Goal: Task Accomplishment & Management: Manage account settings

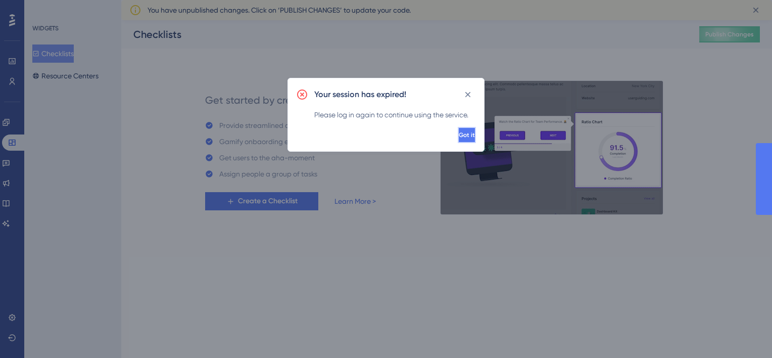
drag, startPoint x: 0, startPoint y: 0, endPoint x: 447, endPoint y: 137, distance: 467.4
click at [460, 137] on span "Got it" at bounding box center [468, 135] width 16 height 8
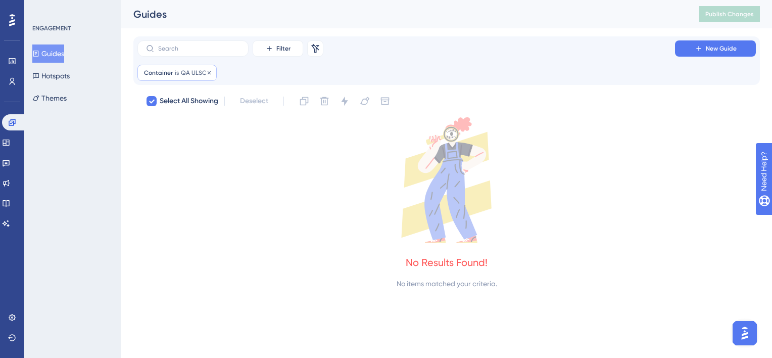
click at [211, 73] on div "Container is QA ULSCP QA ULSCP Remove" at bounding box center [176, 73] width 79 height 16
click at [244, 157] on span "Done" at bounding box center [245, 161] width 17 height 12
click at [208, 71] on icon at bounding box center [209, 72] width 3 height 3
checkbox input "false"
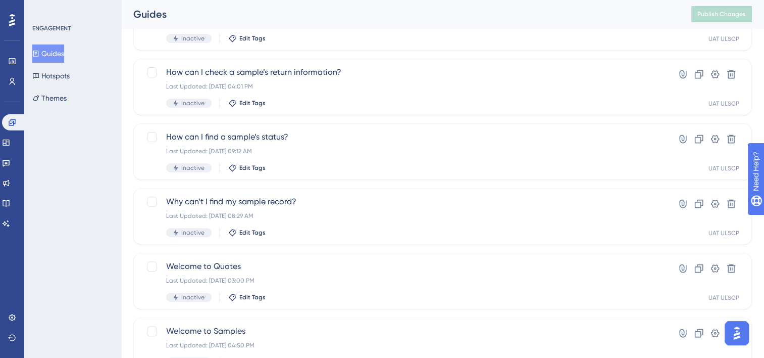
scroll to position [426, 0]
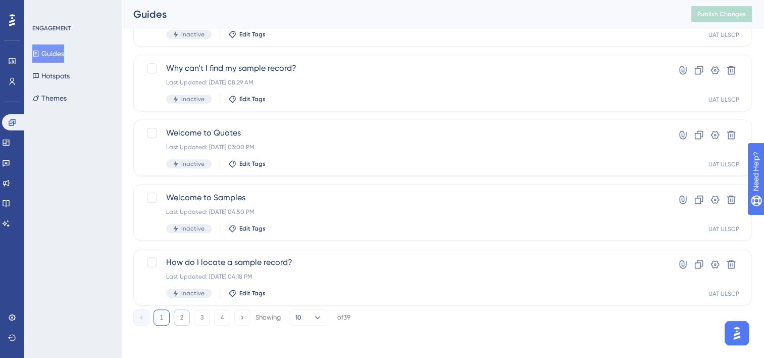
click at [187, 323] on button "2" at bounding box center [182, 317] width 16 height 16
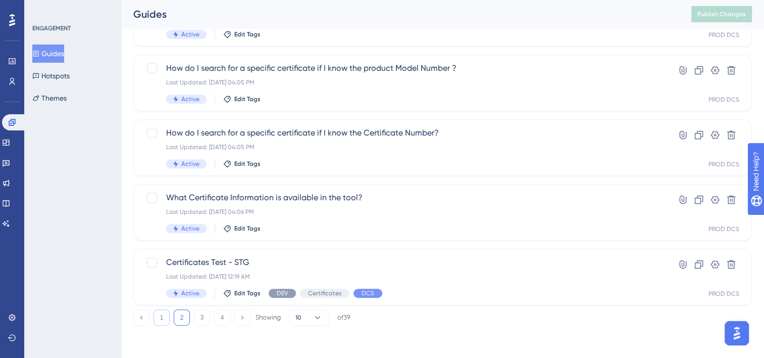
click at [168, 318] on button "1" at bounding box center [162, 317] width 16 height 16
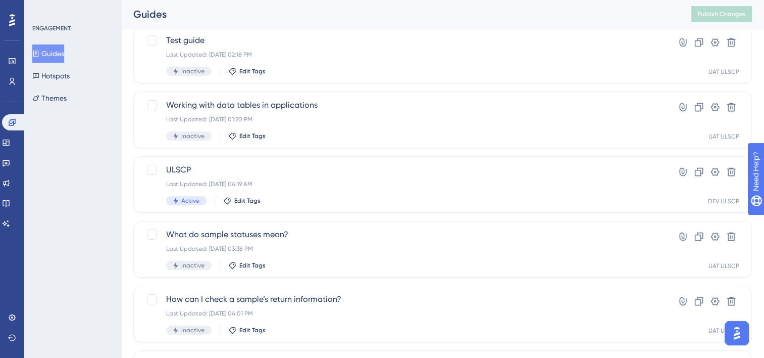
scroll to position [67, 0]
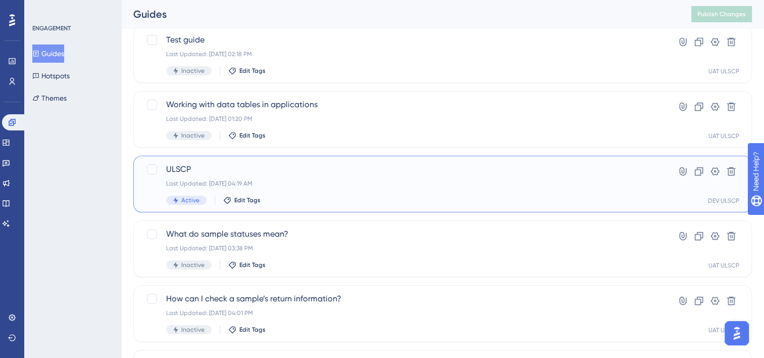
click at [278, 170] on span "ULSCP" at bounding box center [402, 169] width 472 height 12
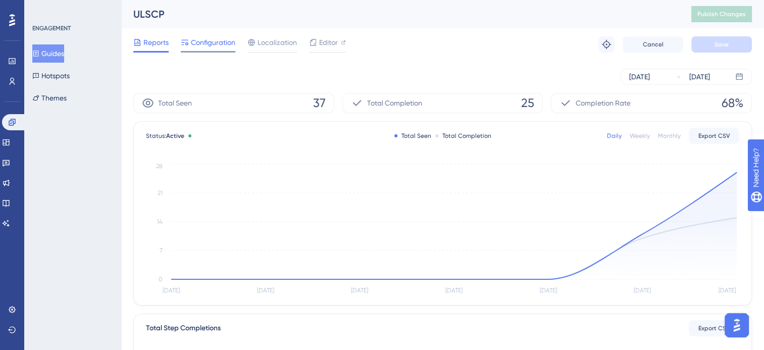
click at [211, 36] on span "Configuration" at bounding box center [213, 42] width 44 height 12
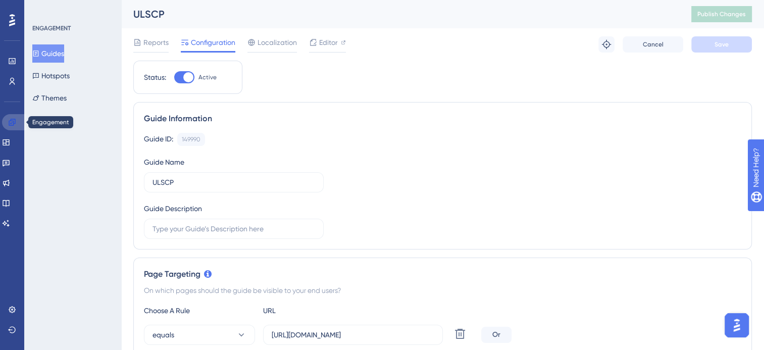
click at [13, 123] on icon at bounding box center [12, 122] width 8 height 8
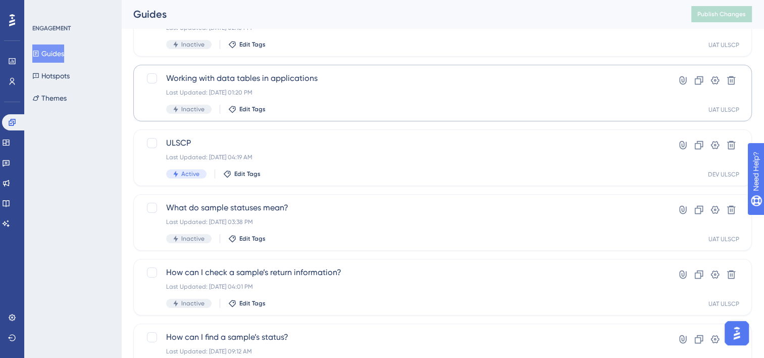
scroll to position [96, 0]
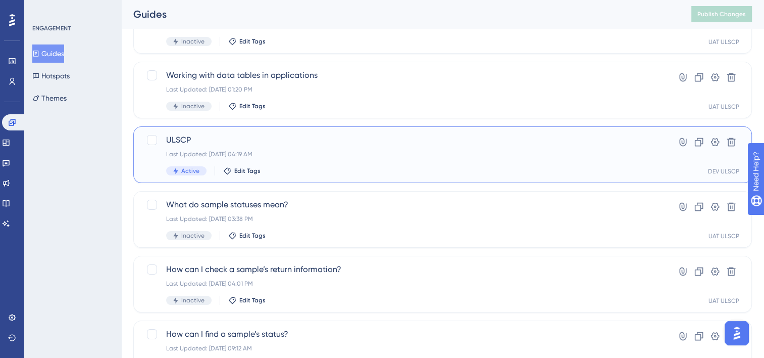
click at [246, 143] on span "ULSCP" at bounding box center [402, 140] width 472 height 12
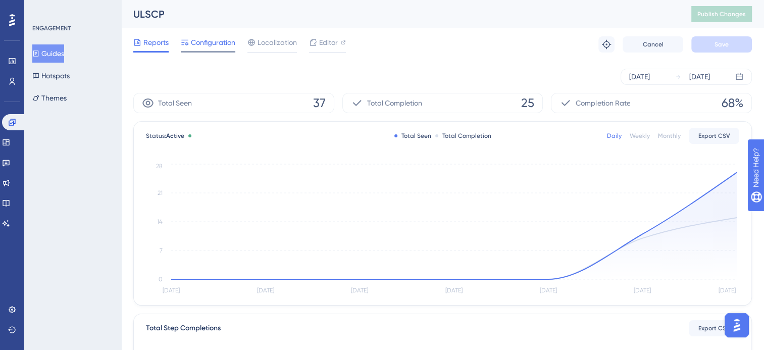
click at [207, 41] on span "Configuration" at bounding box center [213, 42] width 44 height 12
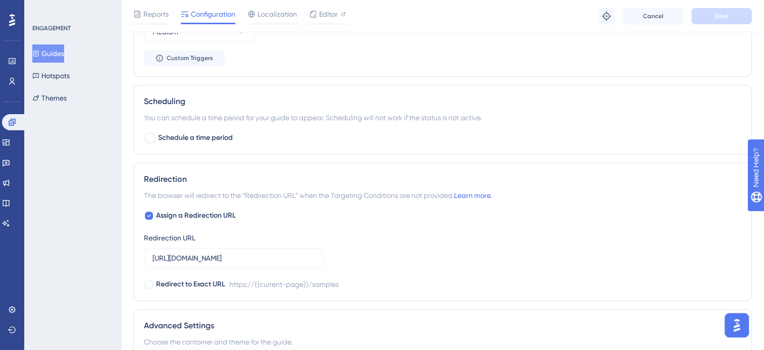
scroll to position [897, 0]
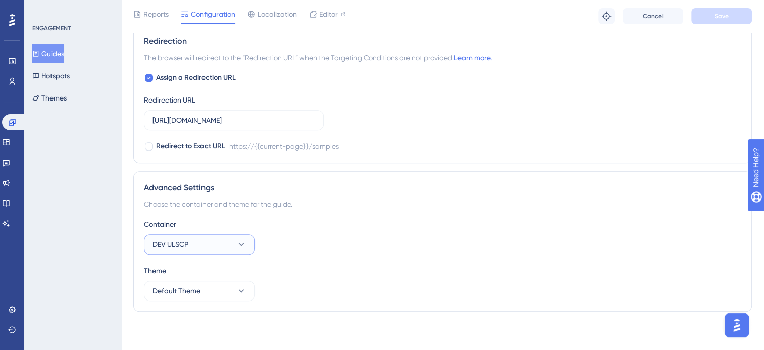
click at [225, 245] on button "DEV ULSCP" at bounding box center [199, 244] width 111 height 20
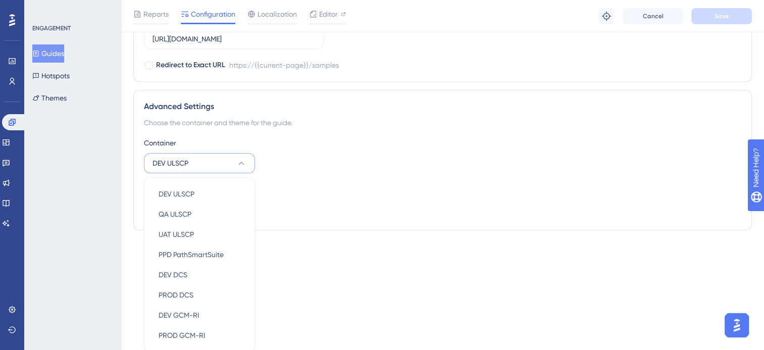
click at [380, 212] on div "Theme Default Theme" at bounding box center [442, 201] width 597 height 36
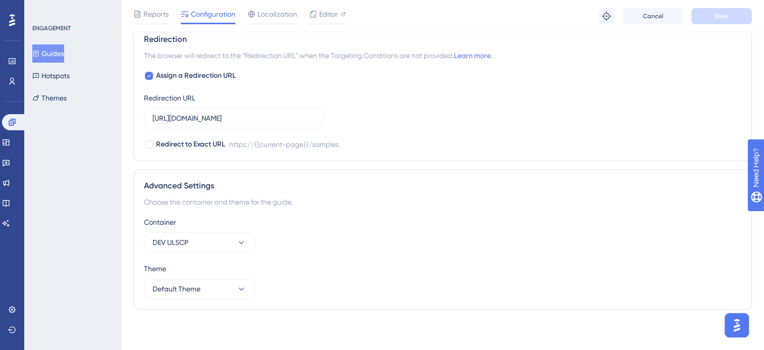
scroll to position [897, 0]
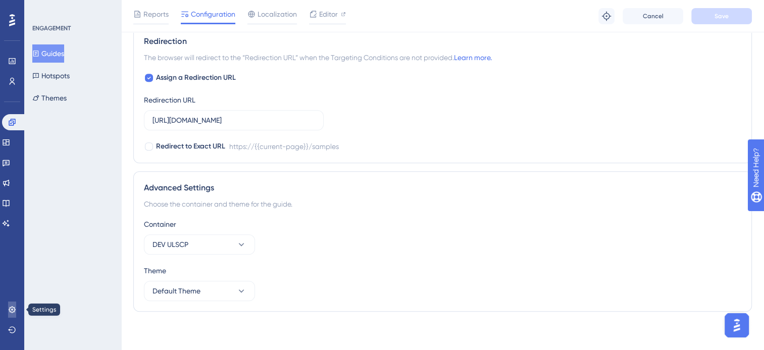
click at [8, 313] on icon at bounding box center [12, 310] width 8 height 8
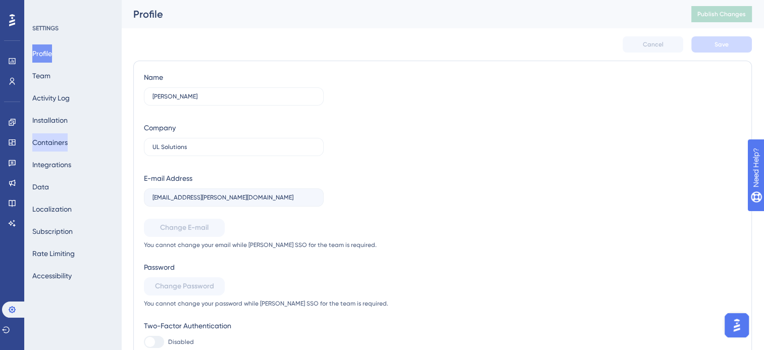
click at [62, 139] on button "Containers" at bounding box center [49, 142] width 35 height 18
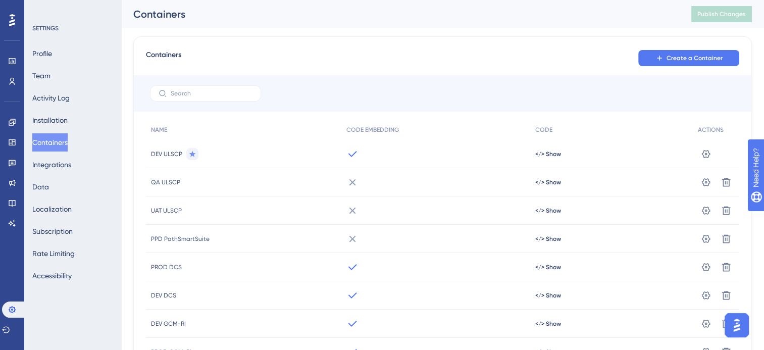
click at [664, 12] on div "Containers" at bounding box center [399, 14] width 533 height 14
click at [14, 119] on icon at bounding box center [12, 122] width 7 height 7
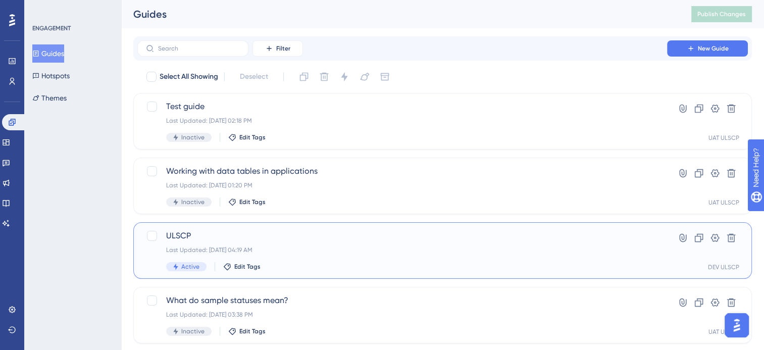
click at [212, 239] on span "ULSCP" at bounding box center [402, 236] width 472 height 12
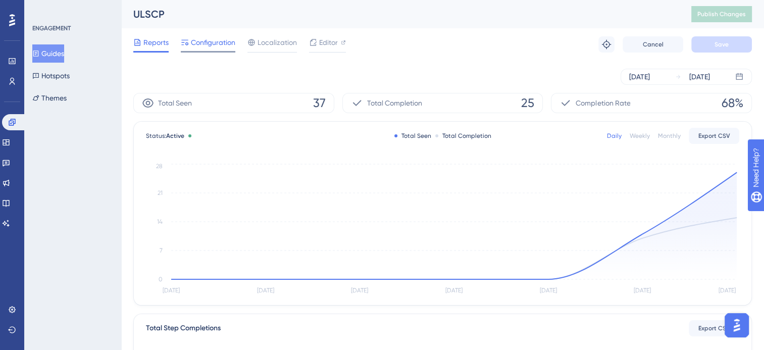
click at [213, 40] on span "Configuration" at bounding box center [213, 42] width 44 height 12
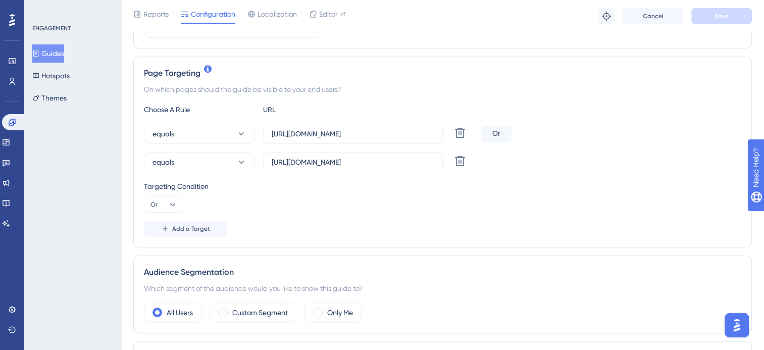
scroll to position [206, 0]
click at [170, 200] on icon at bounding box center [173, 203] width 10 height 10
click at [206, 229] on span "Add a Target" at bounding box center [191, 228] width 38 height 8
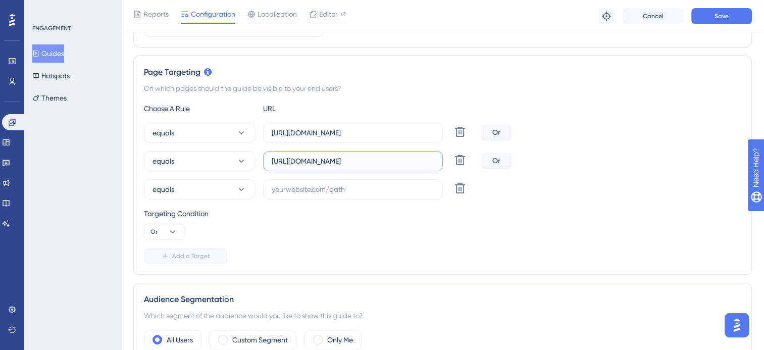
click at [323, 160] on input "https://qa.myul.ulplatform.com/samples" at bounding box center [353, 161] width 163 height 11
click at [337, 191] on input "text" at bounding box center [353, 189] width 163 height 11
paste input "https://qa.myul.ulplatform.com/samples"
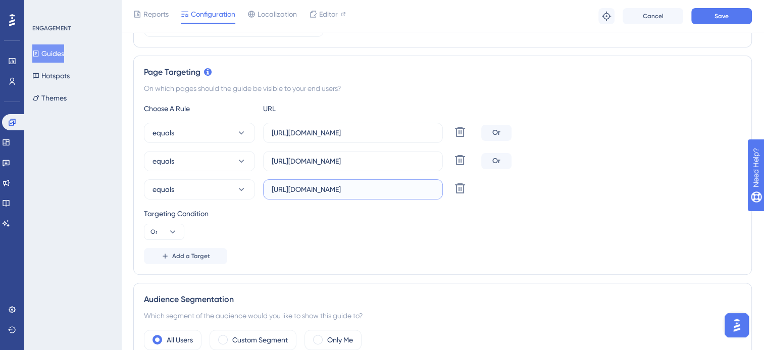
click at [307, 187] on input "https://qa.myul.ulplatform.com/samples" at bounding box center [353, 189] width 163 height 11
type input "https://uat.myul.ulplatform.com/samples"
click at [444, 203] on div "Choose A Rule URL equals https://dev.myul.ulplatform.com/samples Delete Or equa…" at bounding box center [442, 184] width 597 height 162
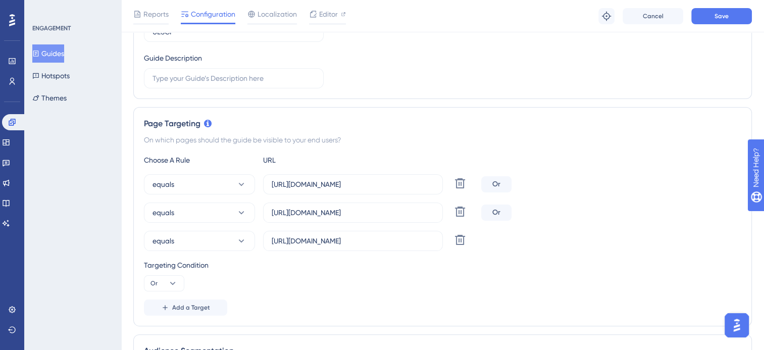
scroll to position [0, 0]
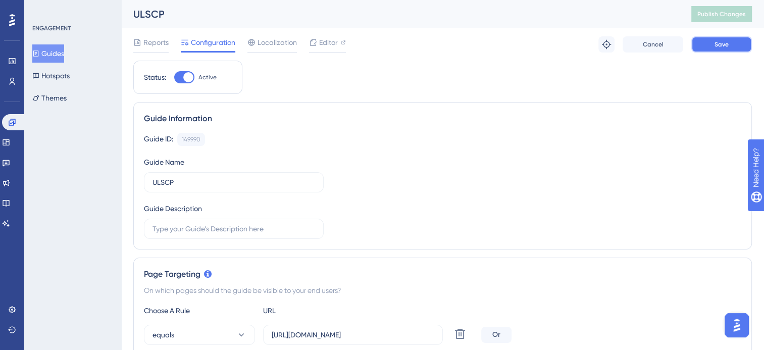
click at [717, 51] on button "Save" at bounding box center [721, 44] width 61 height 16
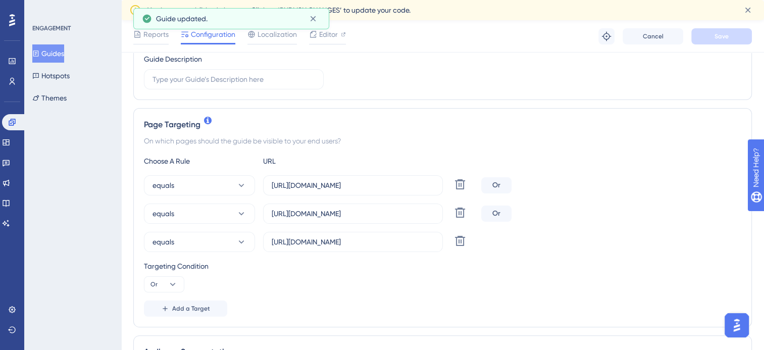
scroll to position [175, 0]
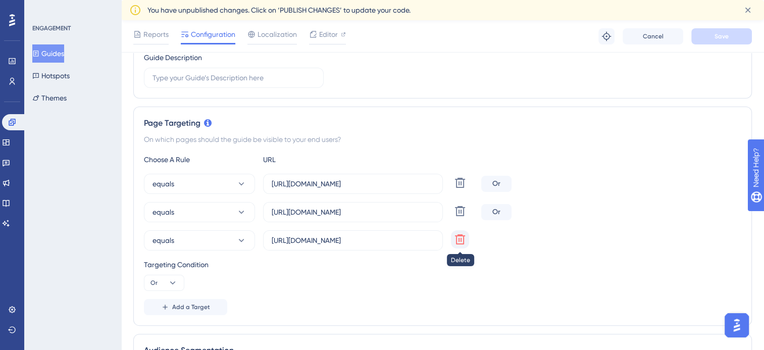
click at [453, 240] on button at bounding box center [460, 239] width 18 height 18
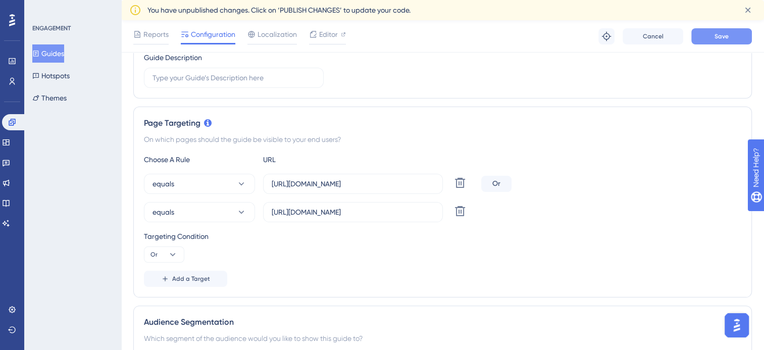
click at [708, 40] on button "Save" at bounding box center [721, 36] width 61 height 16
click at [16, 305] on link at bounding box center [12, 309] width 8 height 16
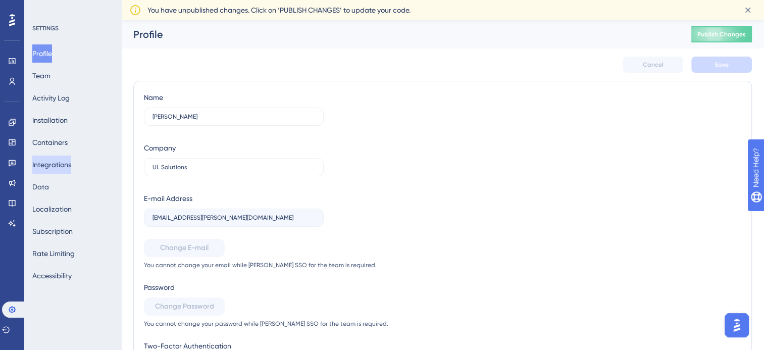
click at [69, 158] on button "Integrations" at bounding box center [51, 165] width 39 height 18
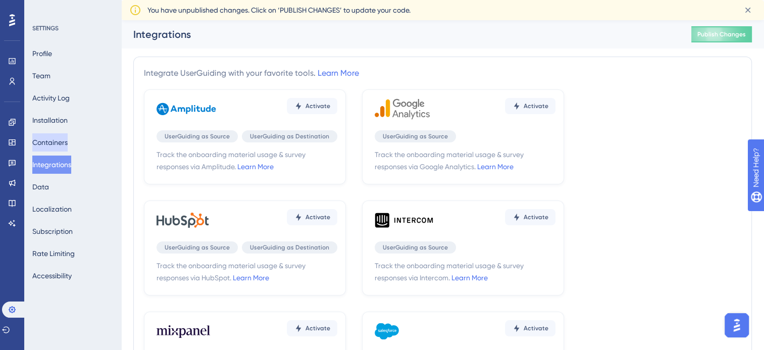
click at [65, 133] on button "Containers" at bounding box center [49, 142] width 35 height 18
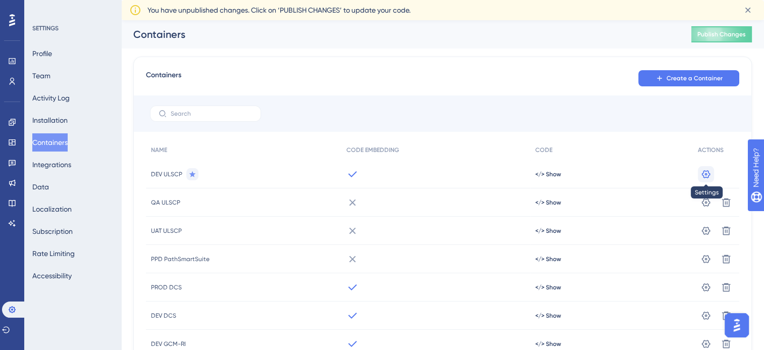
click at [703, 174] on icon at bounding box center [706, 174] width 10 height 10
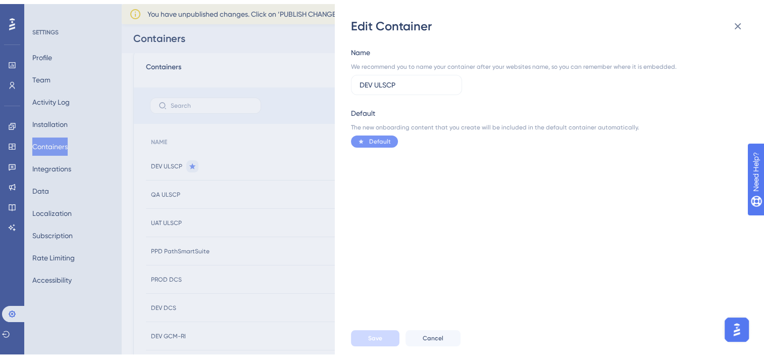
scroll to position [73, 0]
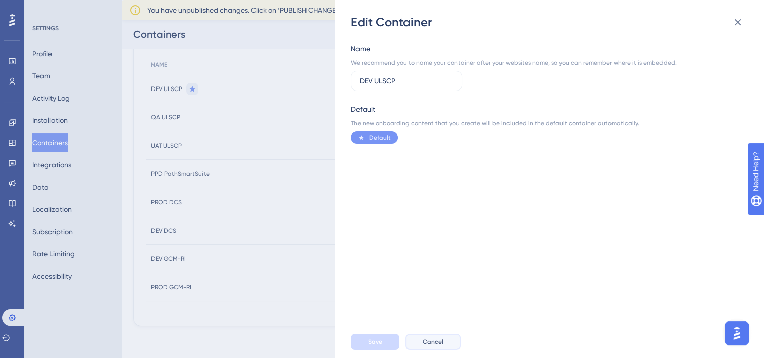
click at [434, 339] on span "Cancel" at bounding box center [433, 341] width 21 height 8
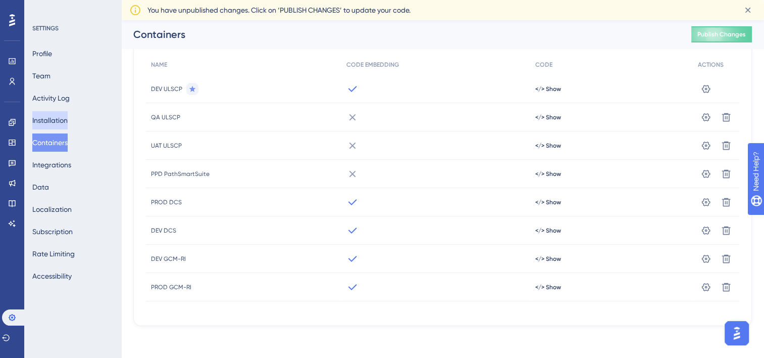
click at [62, 117] on button "Installation" at bounding box center [49, 120] width 35 height 18
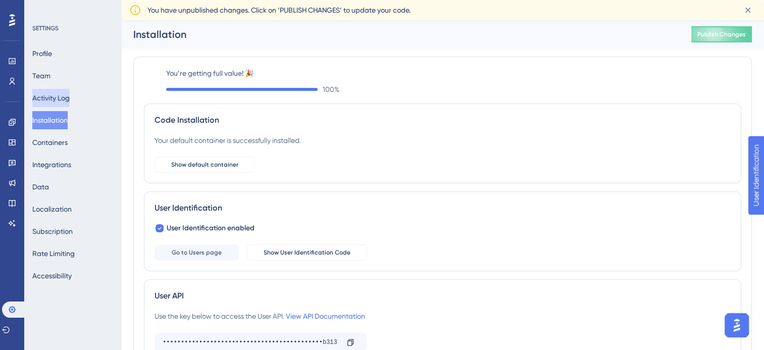
click at [57, 99] on button "Activity Log" at bounding box center [50, 98] width 37 height 18
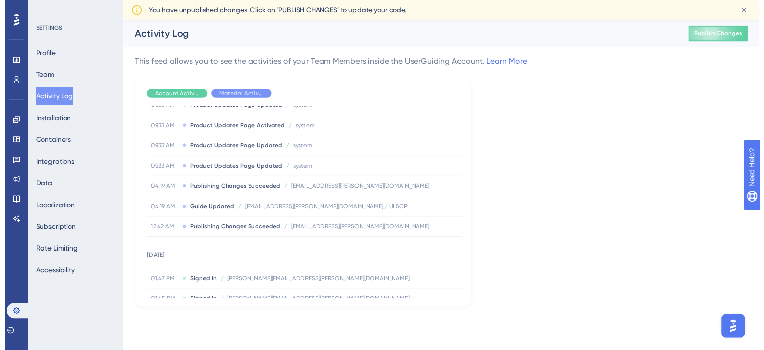
scroll to position [553, 0]
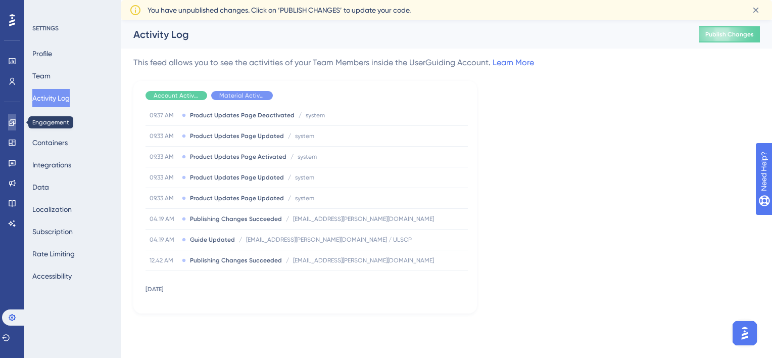
click at [10, 127] on link at bounding box center [12, 122] width 8 height 16
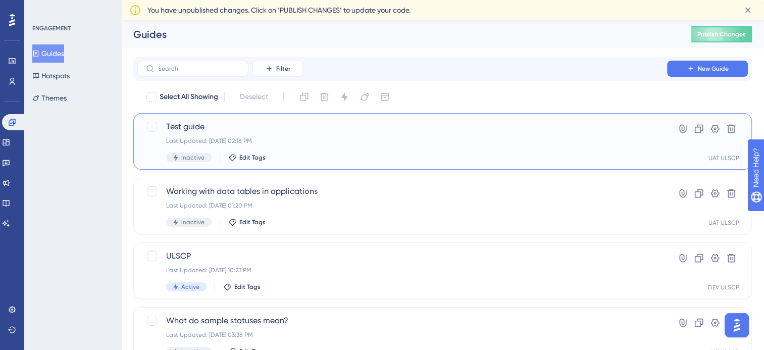
click at [239, 135] on div "Test guide Last Updated: Aug 25 2025, 02:18 PM Inactive Edit Tags" at bounding box center [402, 141] width 472 height 41
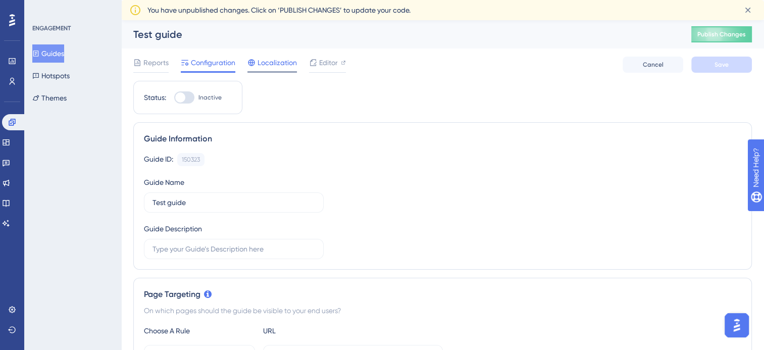
click at [276, 72] on div at bounding box center [271, 72] width 49 height 2
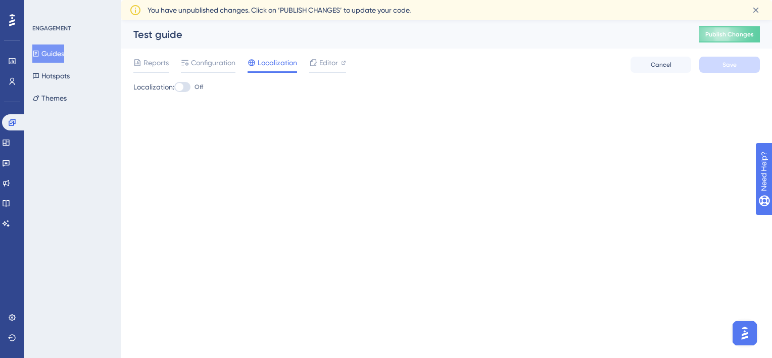
click at [64, 53] on button "Guides" at bounding box center [48, 53] width 32 height 18
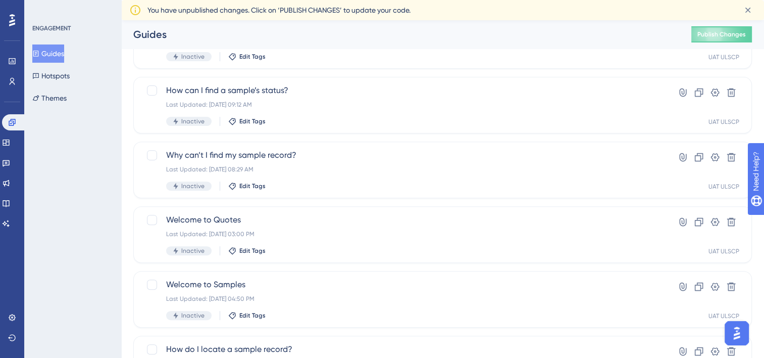
scroll to position [426, 0]
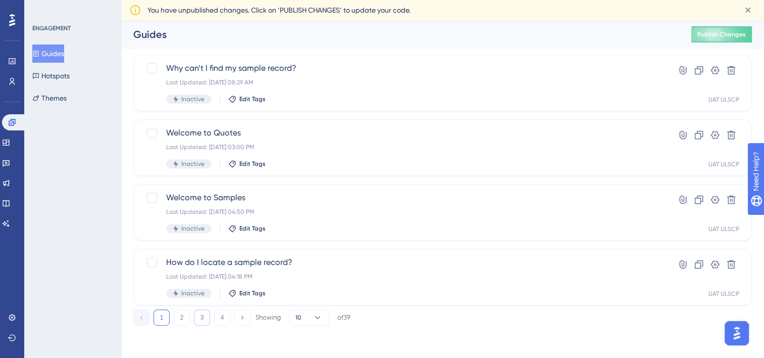
click at [200, 317] on button "3" at bounding box center [202, 317] width 16 height 16
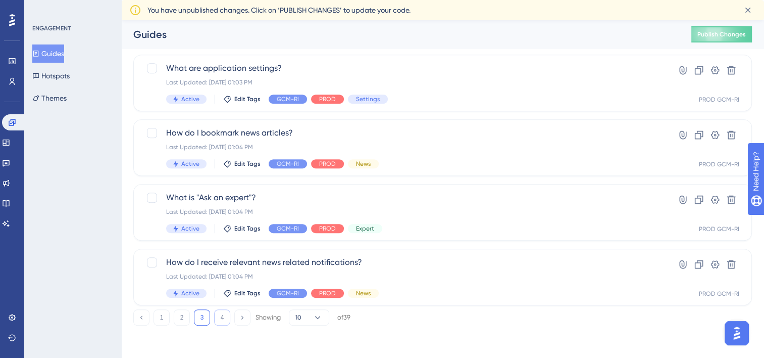
click at [227, 322] on button "4" at bounding box center [222, 317] width 16 height 16
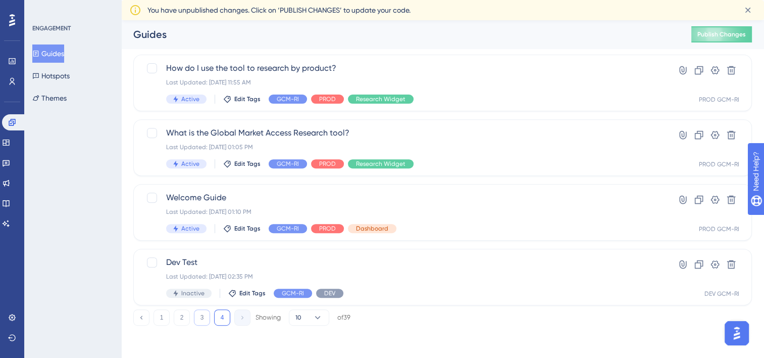
click at [206, 315] on button "3" at bounding box center [202, 317] width 16 height 16
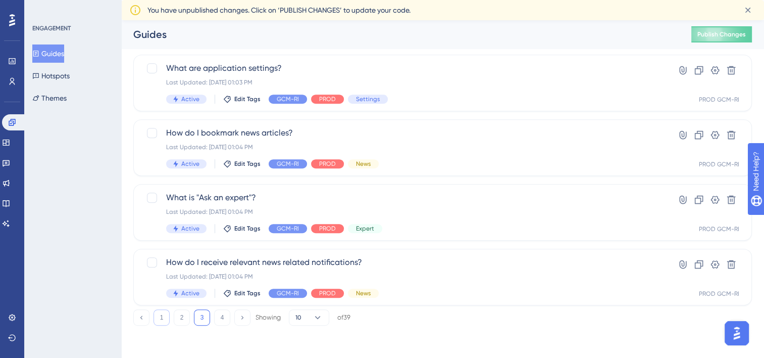
scroll to position [426, 0]
click at [164, 321] on button "1" at bounding box center [162, 318] width 16 height 16
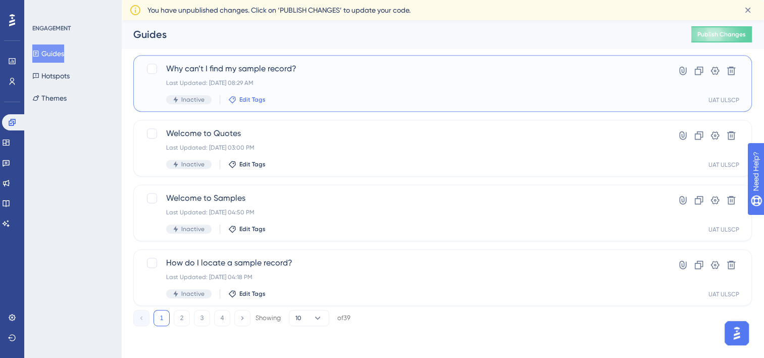
click at [242, 97] on span "Edit Tags" at bounding box center [252, 99] width 26 height 8
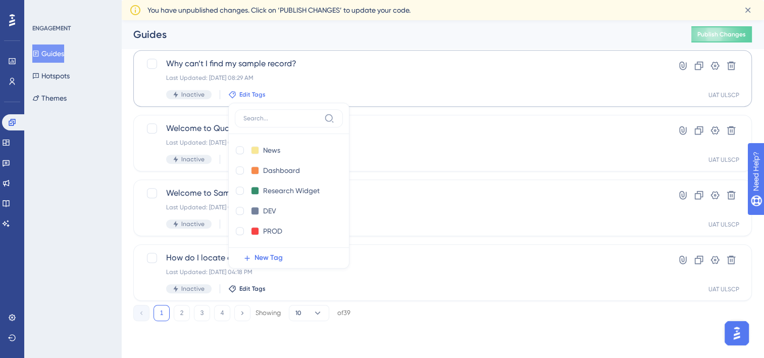
scroll to position [141, 0]
click at [105, 168] on div "ENGAGEMENT Guides Hotspots Themes" at bounding box center [72, 179] width 97 height 358
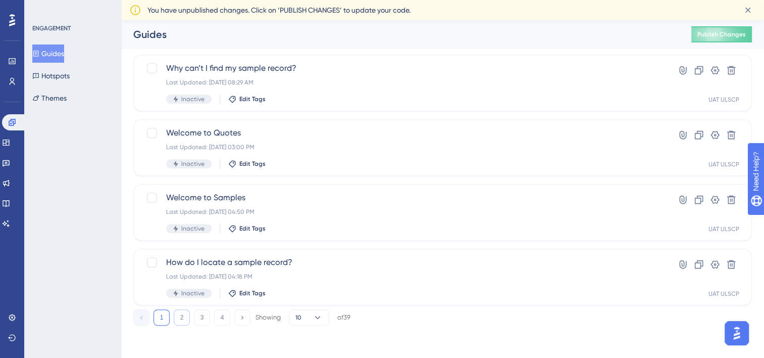
click at [180, 320] on button "2" at bounding box center [182, 317] width 16 height 16
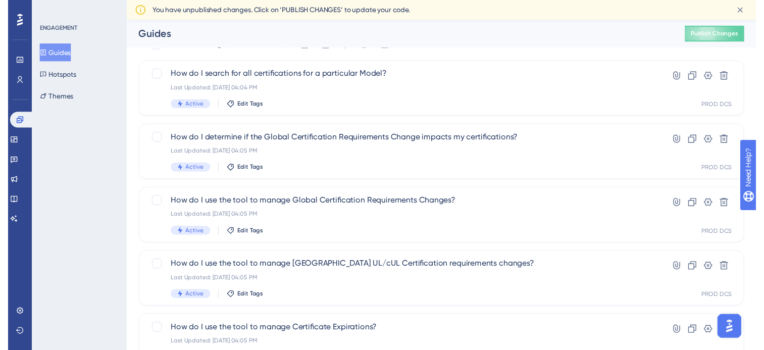
scroll to position [0, 0]
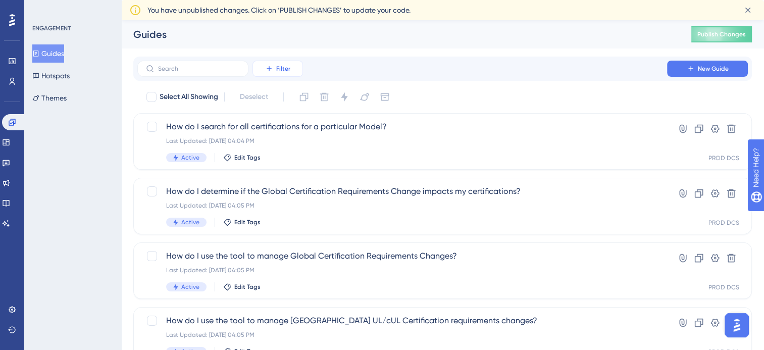
click at [269, 69] on icon at bounding box center [269, 68] width 5 height 5
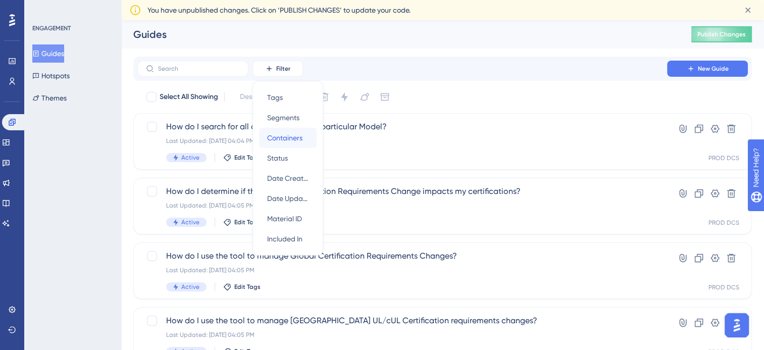
click at [280, 134] on span "Containers" at bounding box center [284, 138] width 35 height 12
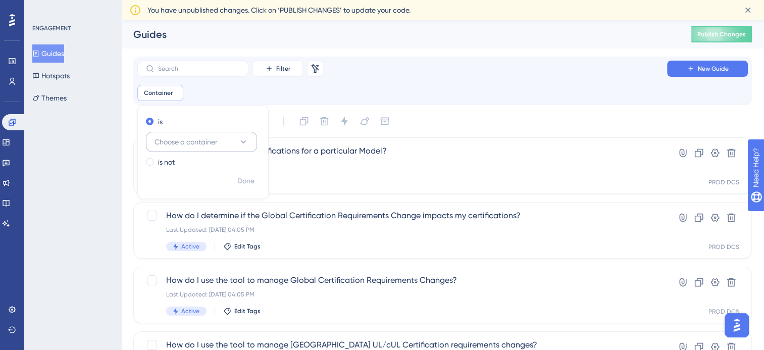
click at [194, 136] on span "Choose a container" at bounding box center [186, 142] width 63 height 12
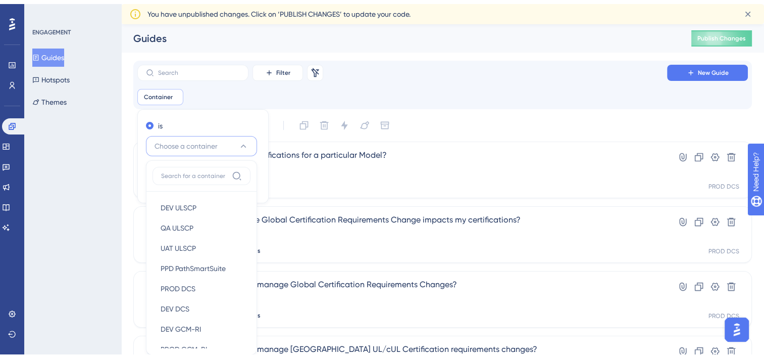
scroll to position [78, 0]
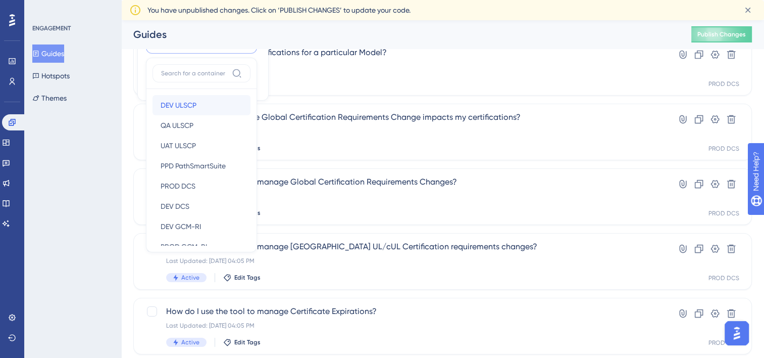
click at [189, 107] on span "DEV ULSCP" at bounding box center [179, 105] width 36 height 12
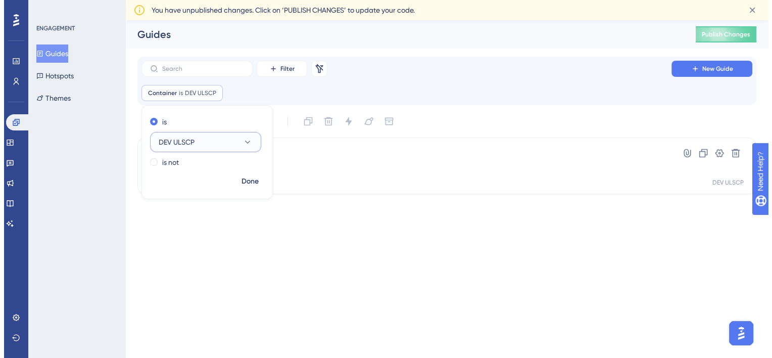
scroll to position [0, 0]
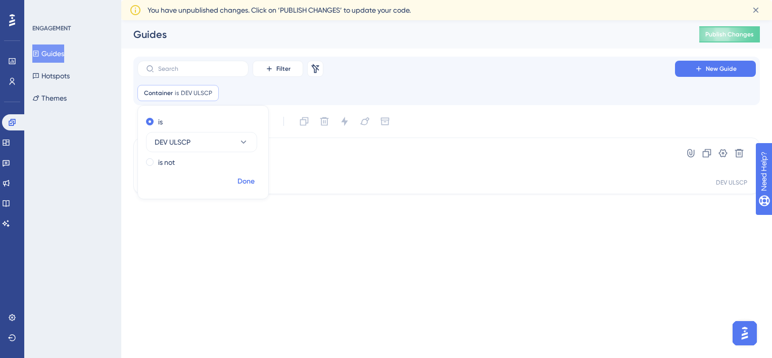
click at [249, 179] on span "Done" at bounding box center [245, 181] width 17 height 12
click at [240, 183] on span "Edit Tags" at bounding box center [247, 182] width 26 height 8
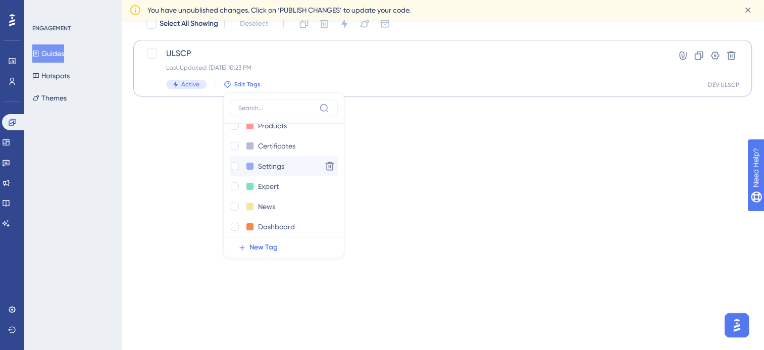
scroll to position [141, 0]
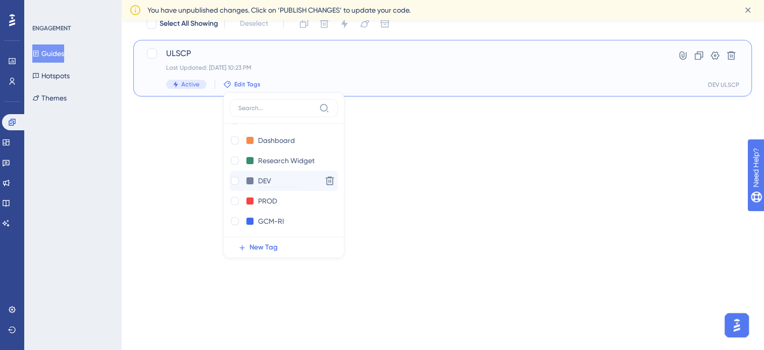
click at [257, 183] on div "DEV DEV" at bounding box center [274, 181] width 88 height 13
click at [234, 179] on div at bounding box center [235, 181] width 8 height 8
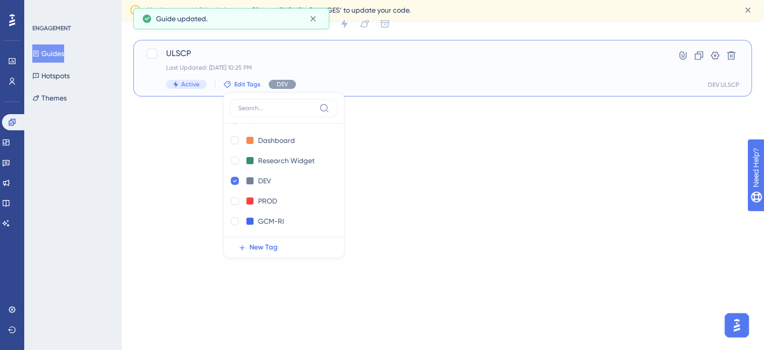
checkbox input "true"
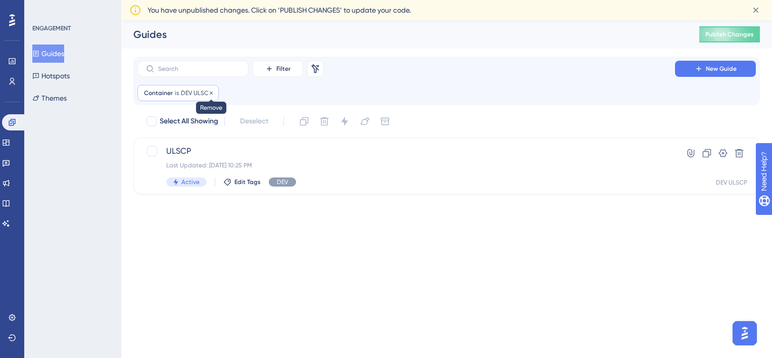
click at [212, 91] on icon at bounding box center [211, 93] width 6 height 6
